Goal: Information Seeking & Learning: Learn about a topic

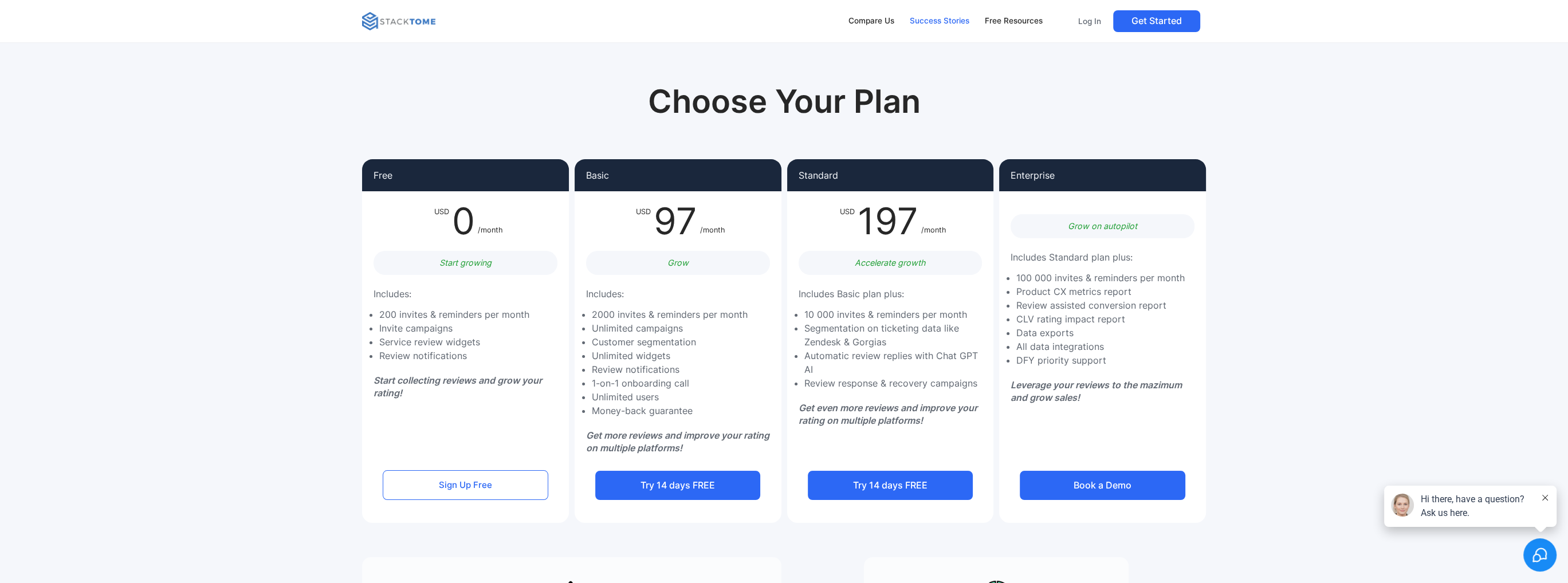
click at [931, 19] on div "Success Stories" at bounding box center [939, 21] width 60 height 13
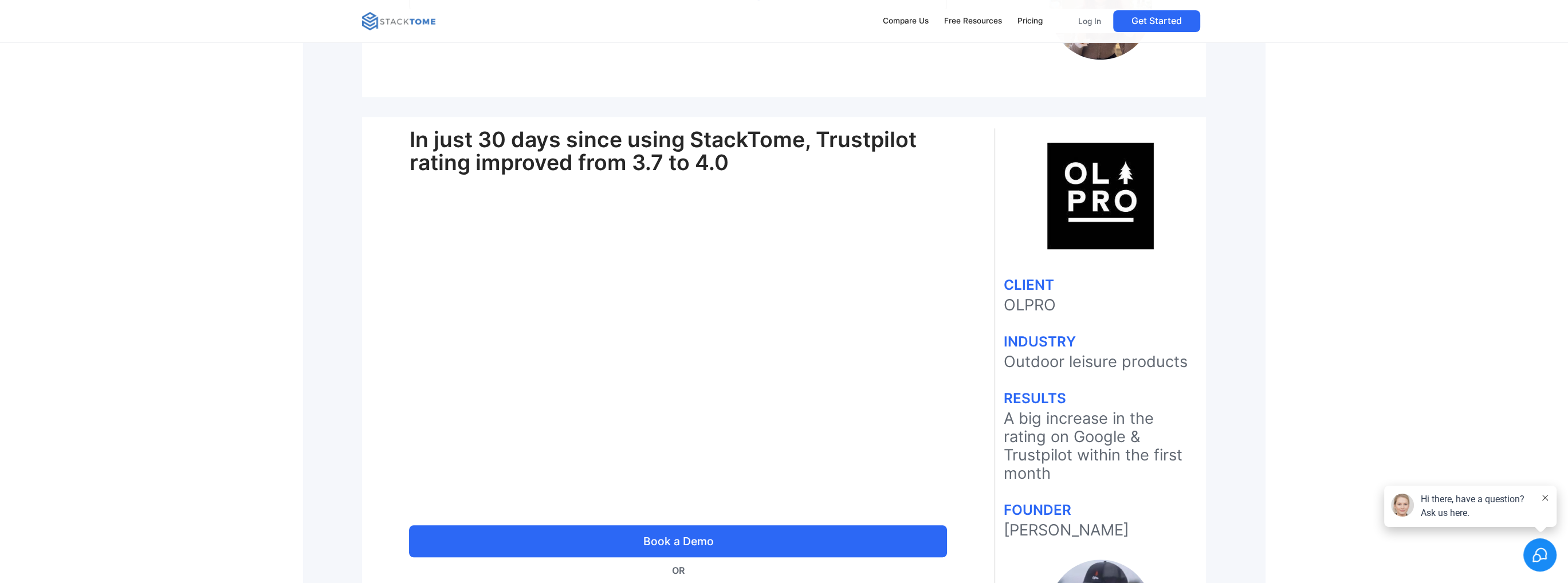
scroll to position [2120, 0]
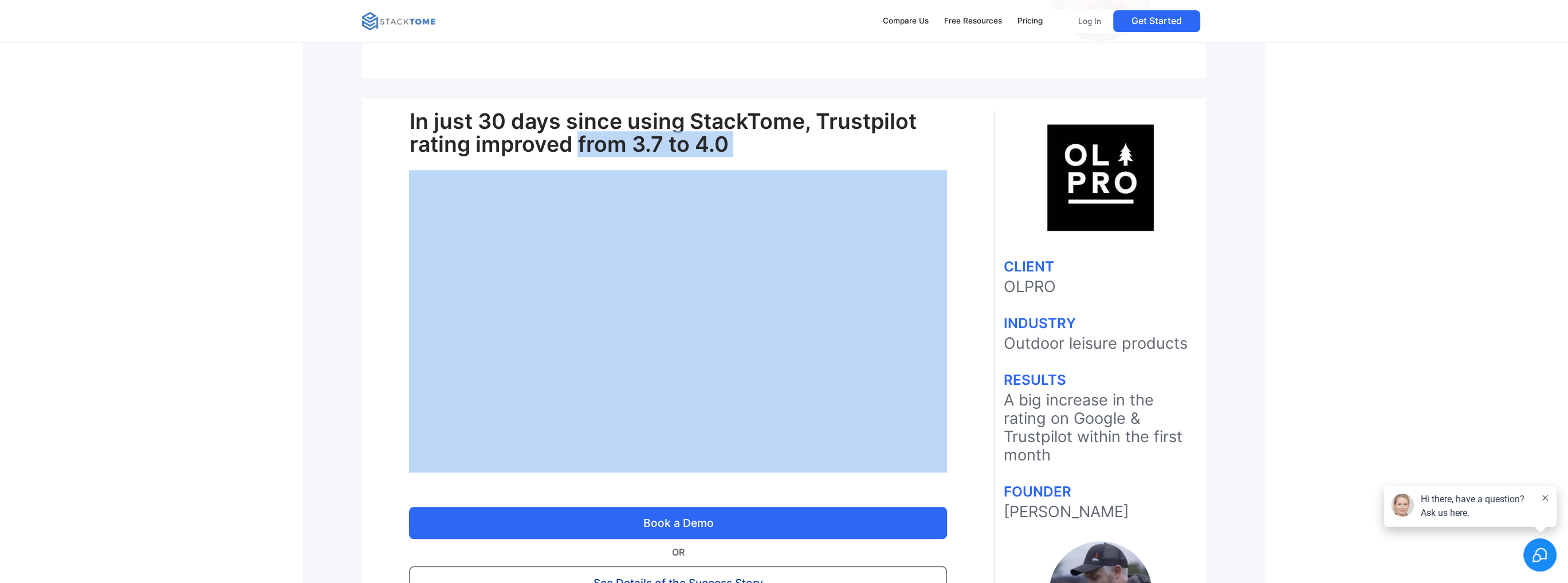
drag, startPoint x: 452, startPoint y: 139, endPoint x: 576, endPoint y: 132, distance: 124.2
click at [576, 132] on div "In just 30 days since using StackTome, Trustpilot rating improved from 3.7 to 4…" at bounding box center [678, 355] width 538 height 490
click at [577, 132] on h1 "In just 30 days since using StackTome, Trustpilot rating improved from 3.7 to 4…" at bounding box center [678, 133] width 538 height 46
click at [577, 131] on h1 "In just 30 days since using StackTome, Trustpilot rating improved from 3.7 to 4…" at bounding box center [678, 133] width 538 height 46
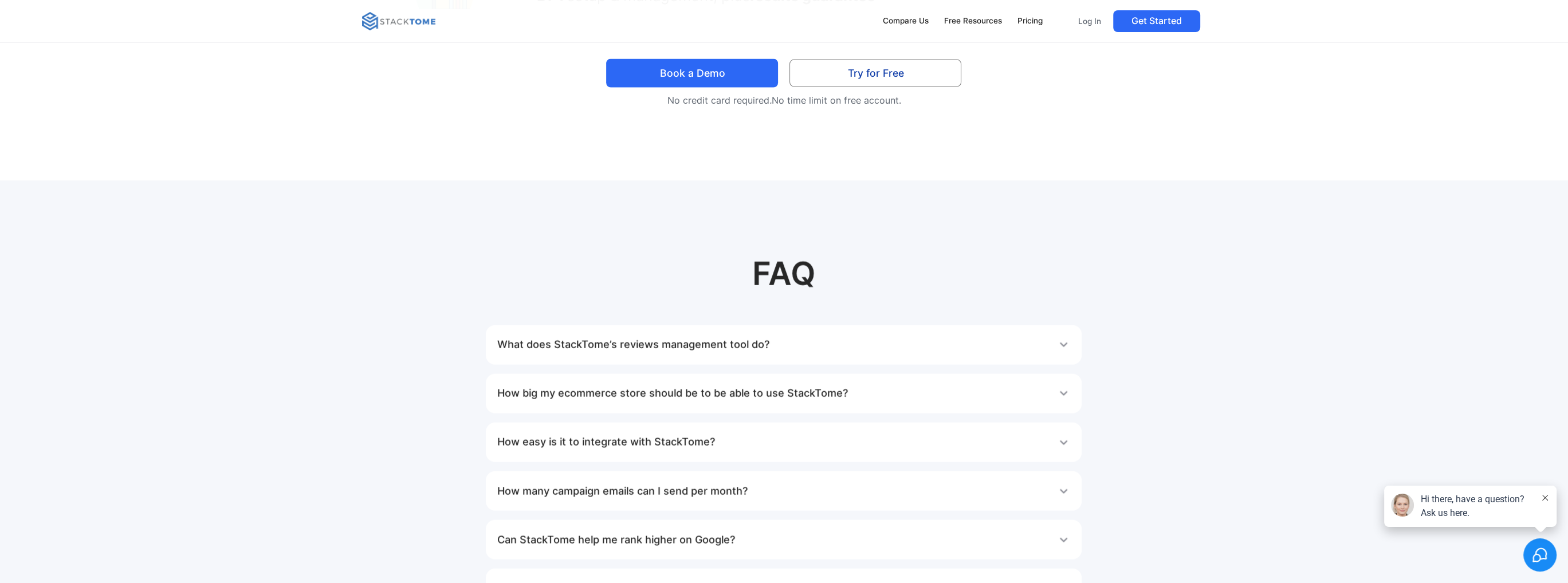
scroll to position [4460, 0]
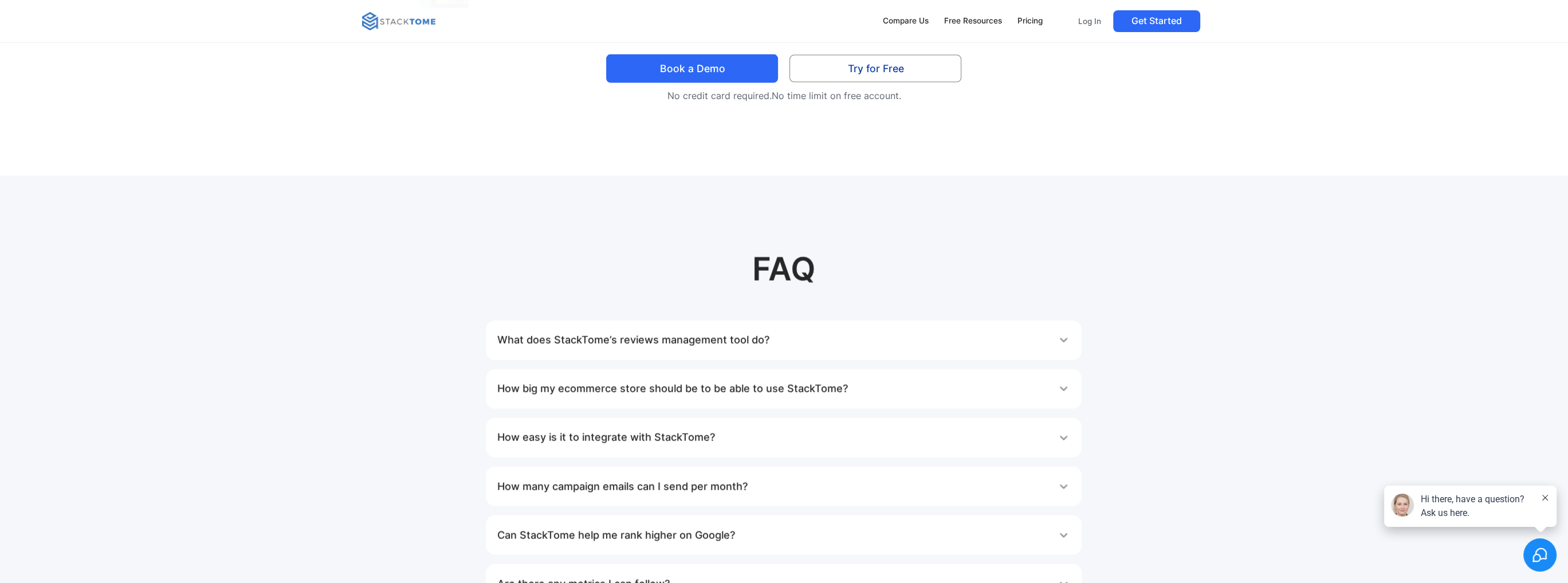
click at [761, 342] on h1 "What does StackTome’s reviews management tool do?" at bounding box center [633, 340] width 272 height 23
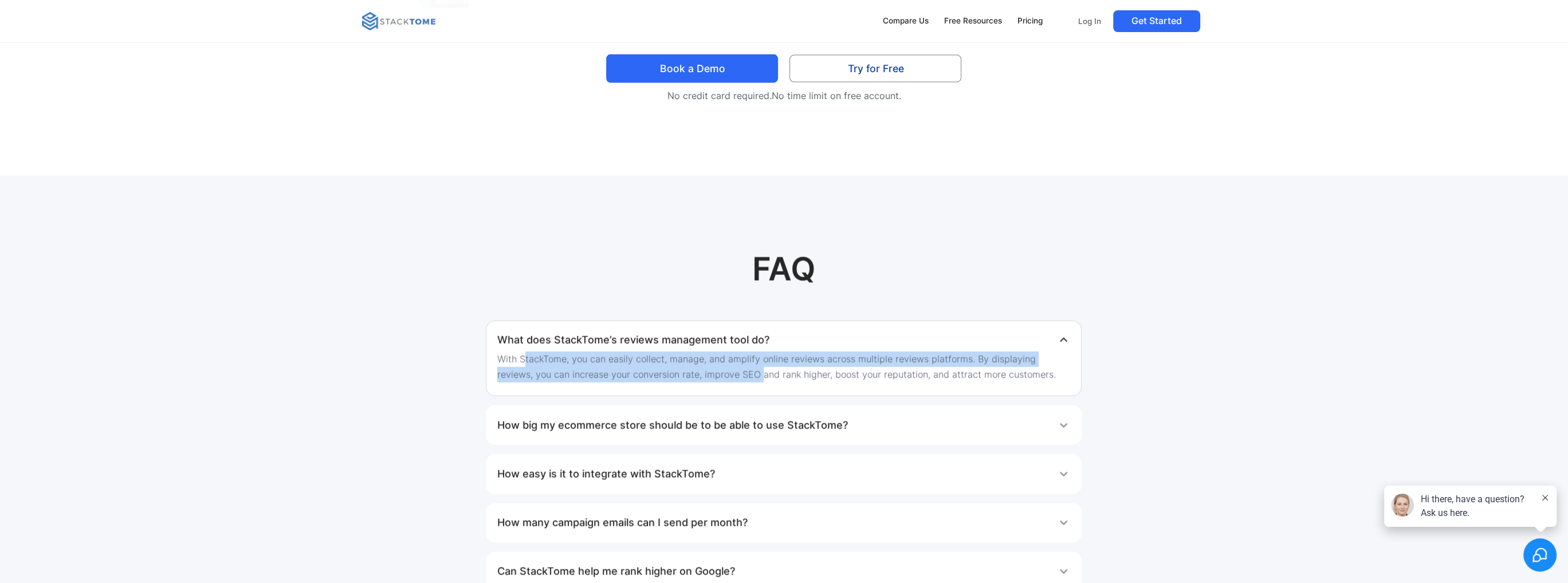
drag, startPoint x: 524, startPoint y: 351, endPoint x: 722, endPoint y: 379, distance: 200.0
click at [722, 379] on p "With StackTome, you can easily collect, manage, and amplify online reviews acro…" at bounding box center [784, 367] width 574 height 30
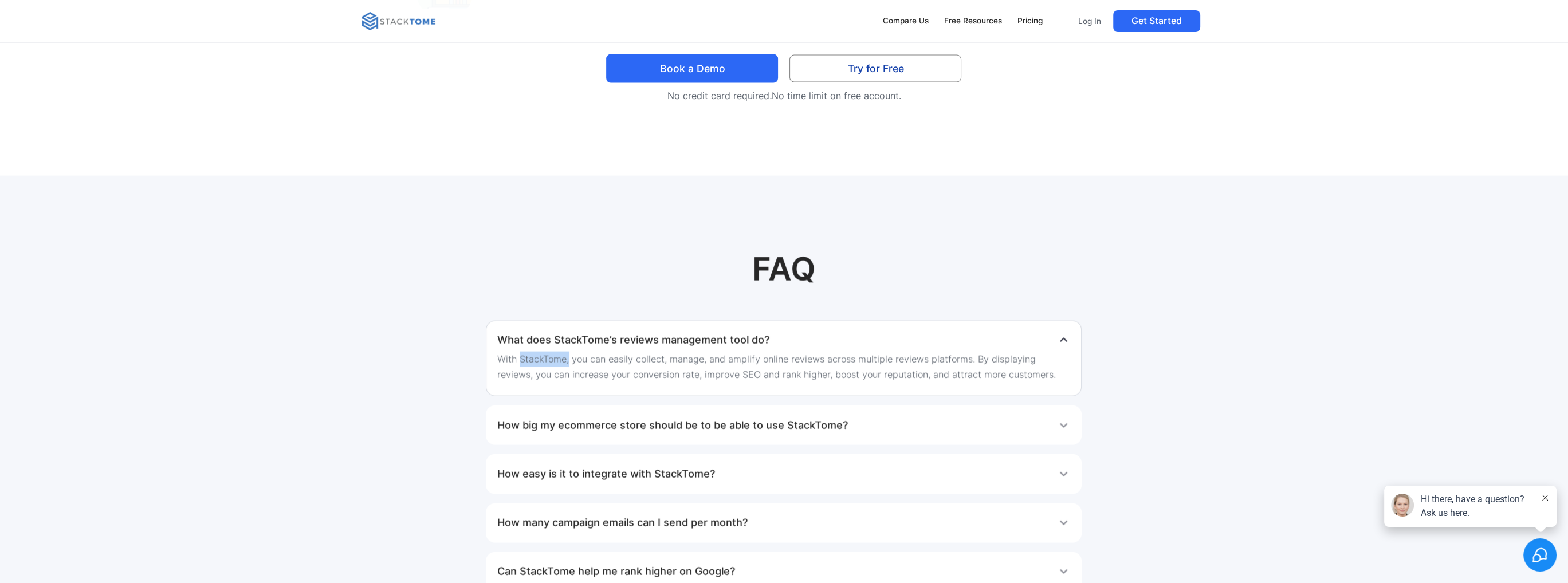
drag, startPoint x: 519, startPoint y: 353, endPoint x: 566, endPoint y: 354, distance: 47.0
click at [568, 355] on p "With StackTome, you can easily collect, manage, and amplify online reviews acro…" at bounding box center [784, 367] width 574 height 30
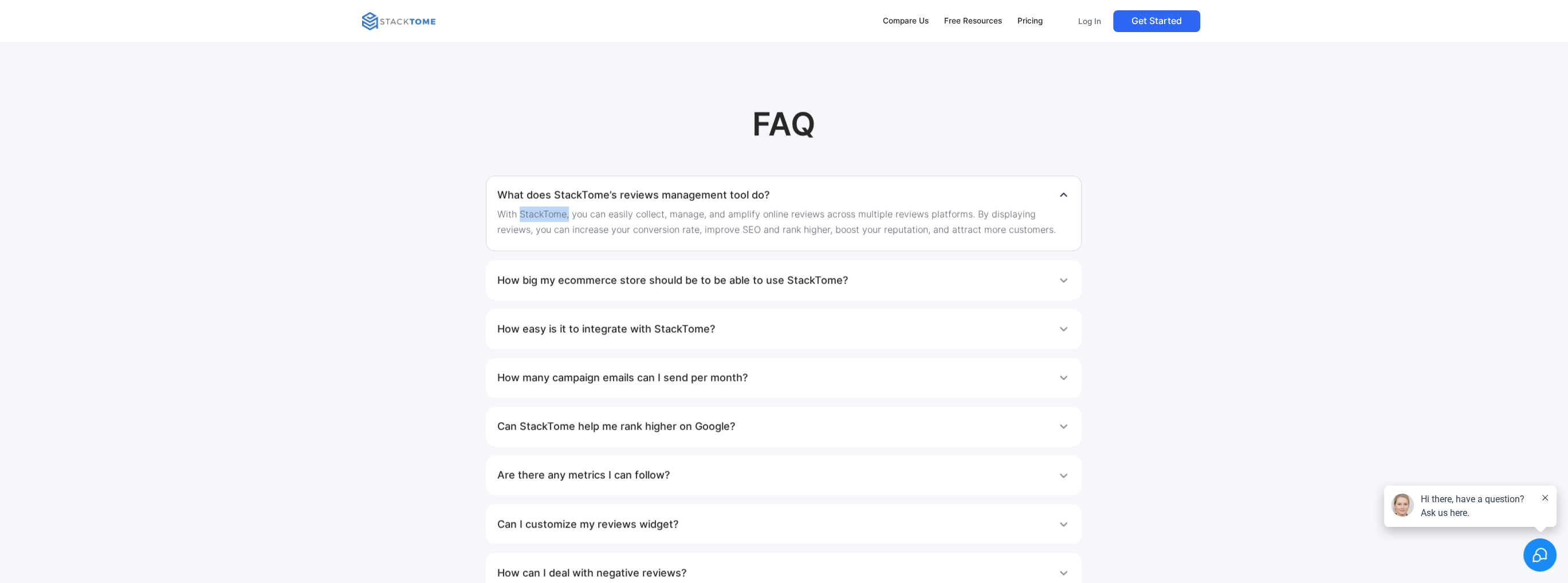
scroll to position [4804, 0]
